Goal: Check status

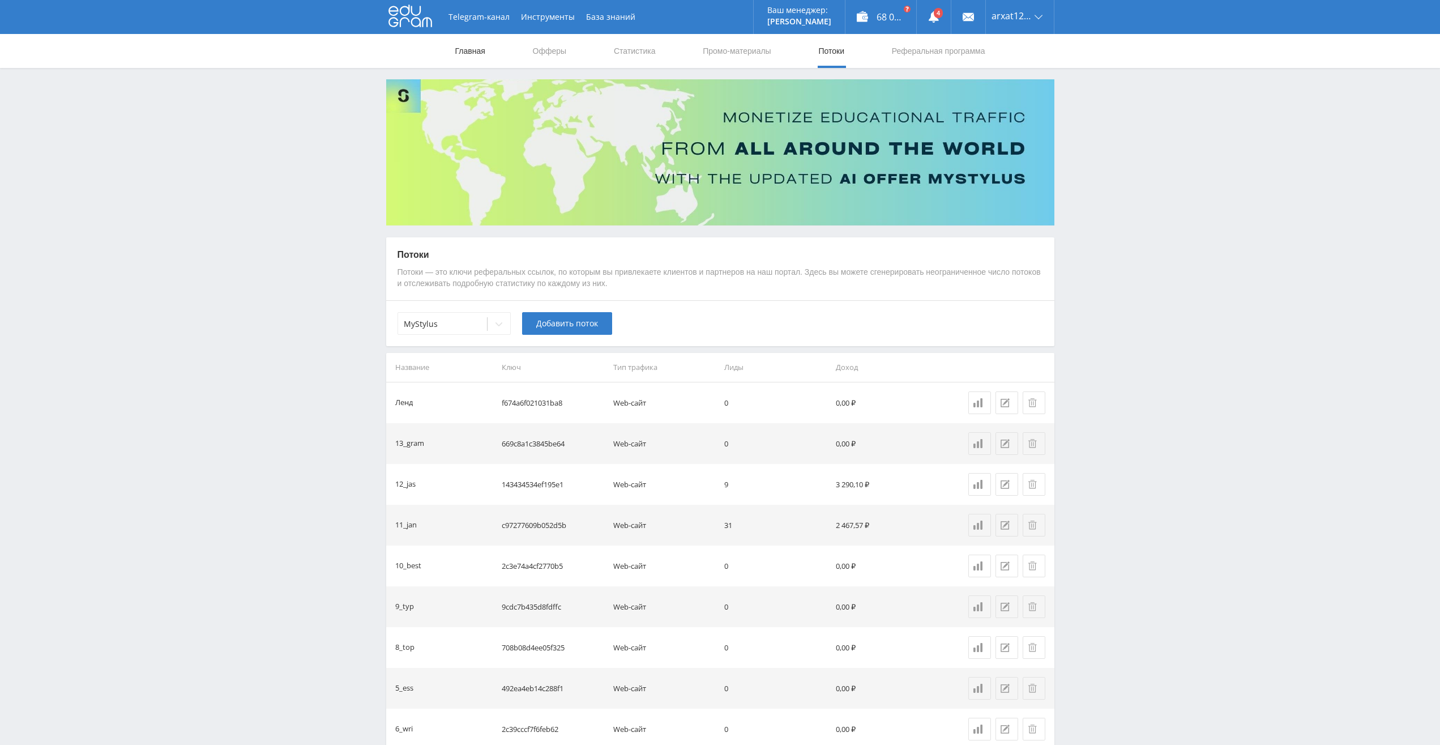
click at [462, 49] on link "Главная" at bounding box center [470, 51] width 32 height 34
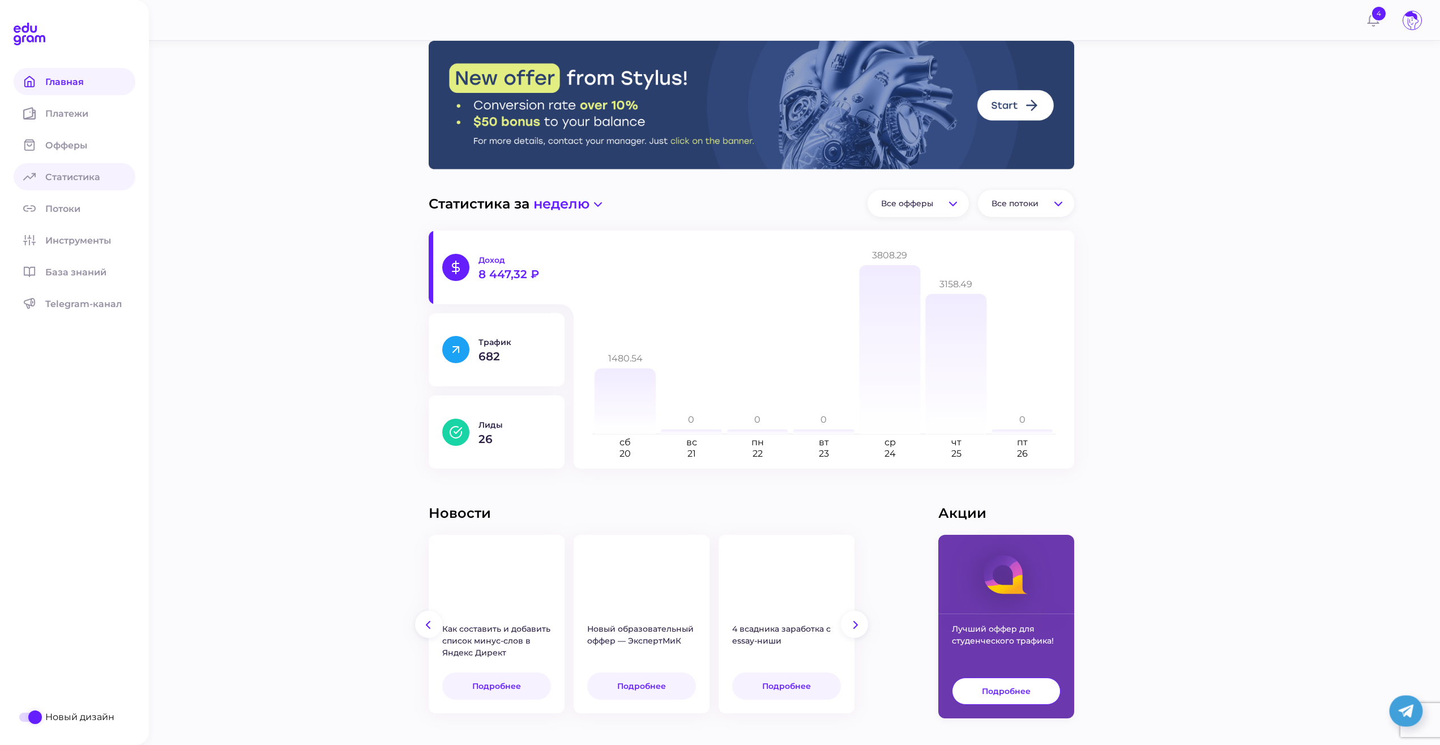
click at [31, 175] on icon at bounding box center [29, 176] width 12 height 12
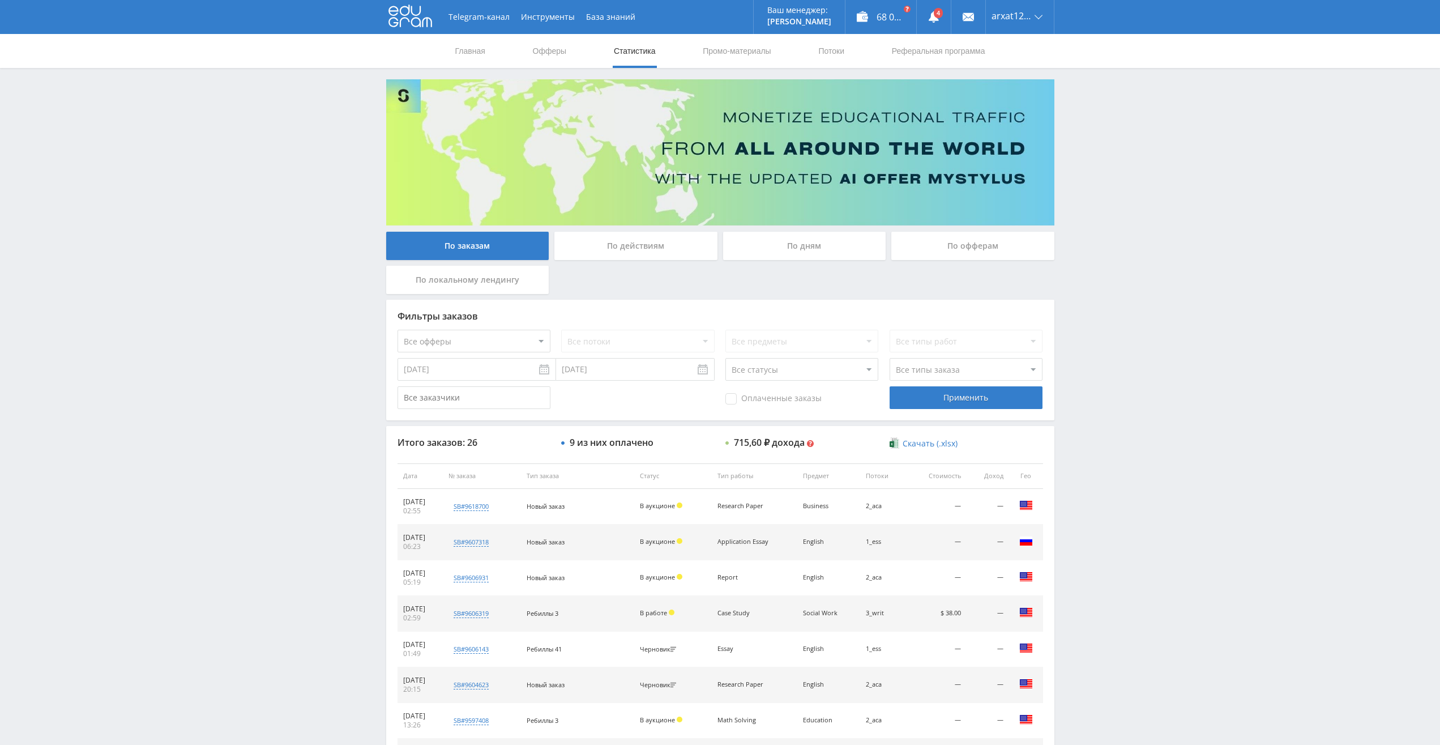
click at [797, 245] on div "По дням" at bounding box center [804, 246] width 163 height 28
click at [0, 0] on input "По дням" at bounding box center [0, 0] width 0 height 0
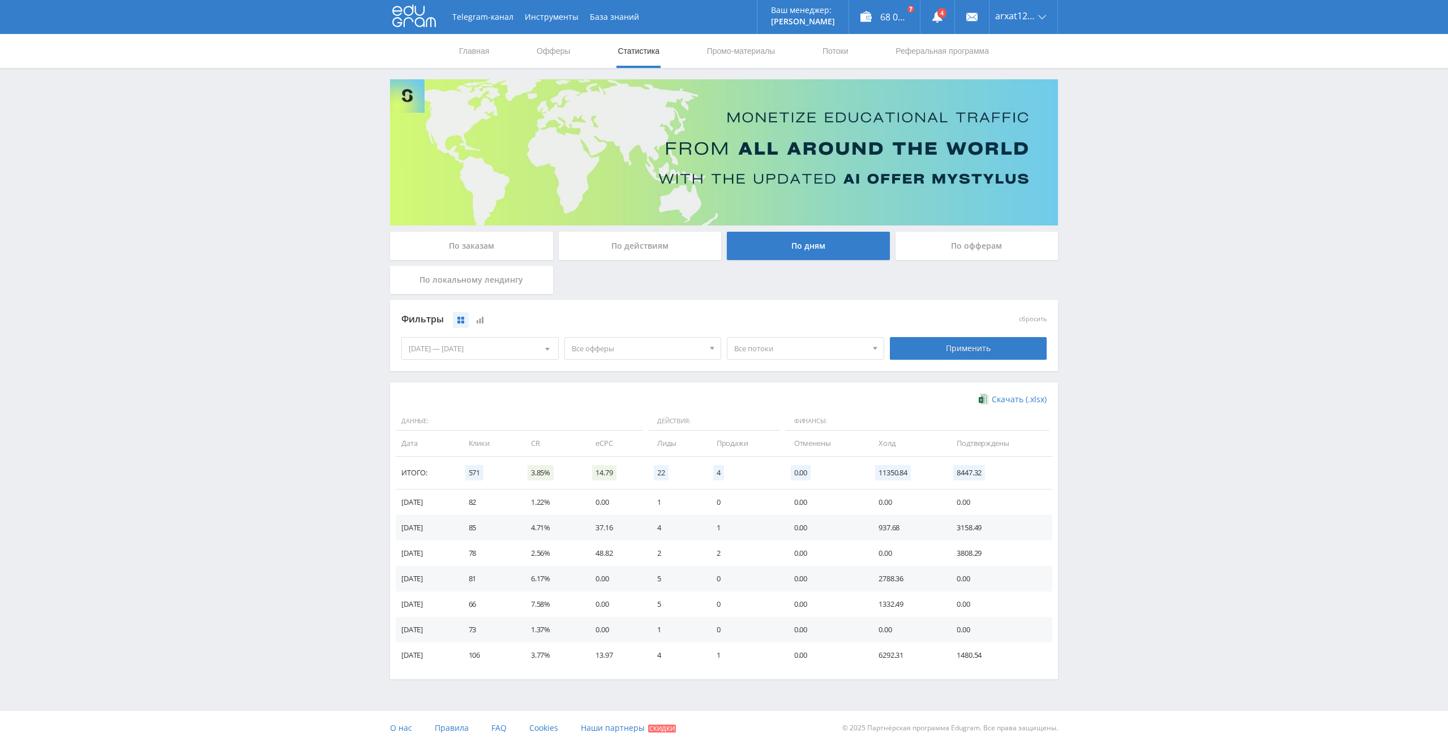
click at [478, 247] on div "По заказам" at bounding box center [471, 246] width 163 height 28
click at [0, 0] on input "По заказам" at bounding box center [0, 0] width 0 height 0
